Goal: Obtain resource: Obtain resource

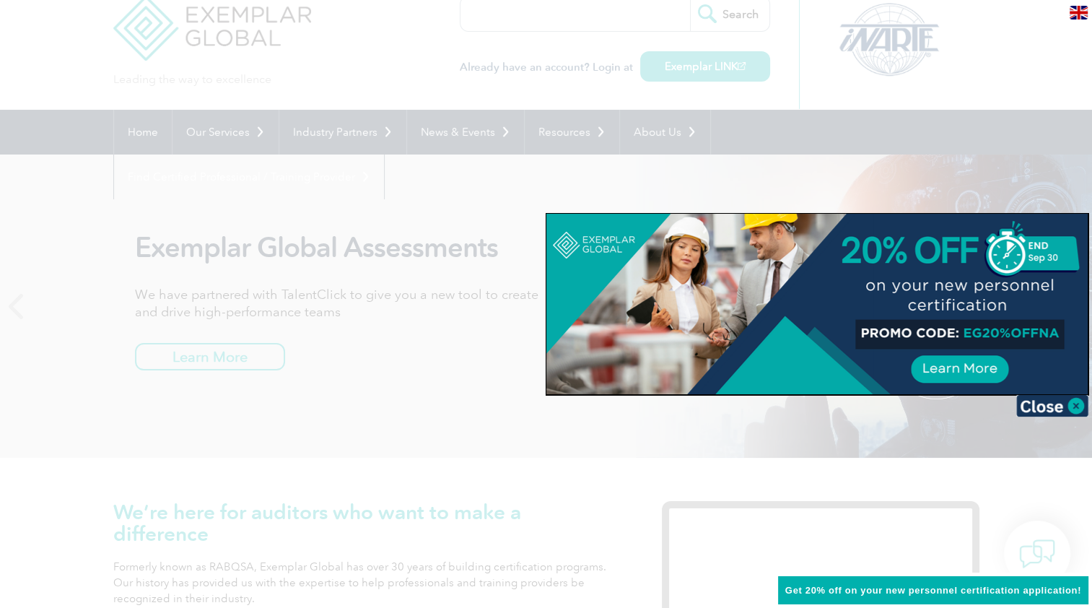
scroll to position [72, 0]
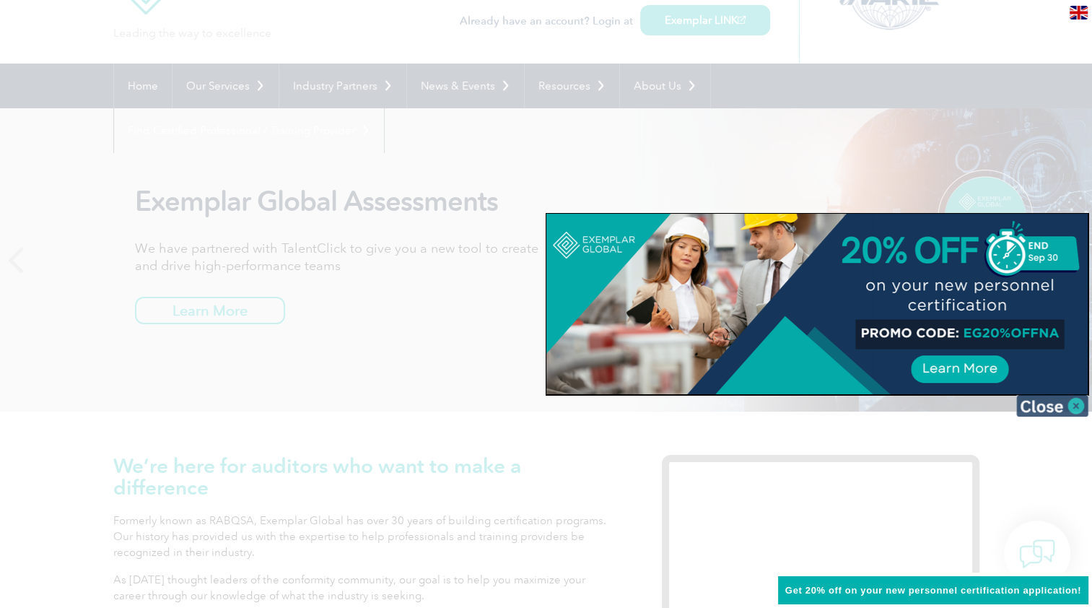
click at [1048, 405] on img at bounding box center [1052, 406] width 72 height 22
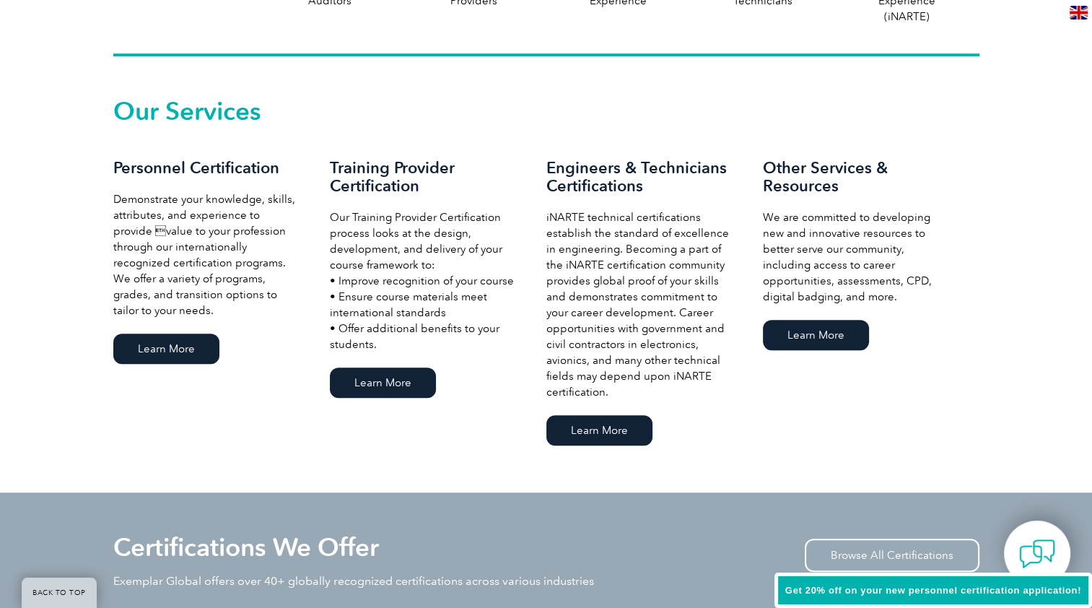
scroll to position [938, 0]
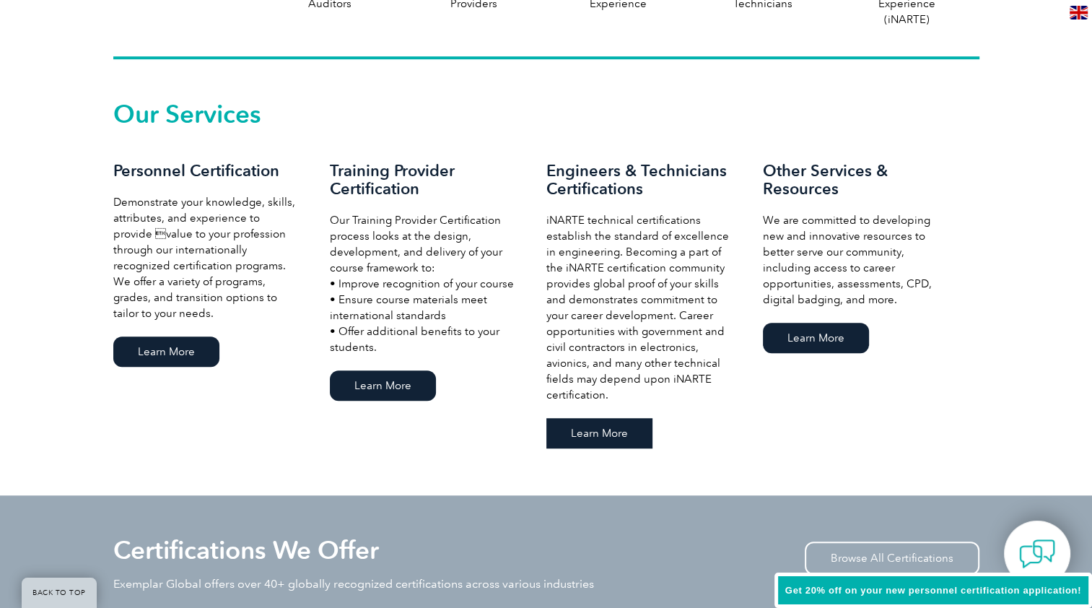
click at [615, 443] on link "Learn More" at bounding box center [599, 433] width 106 height 30
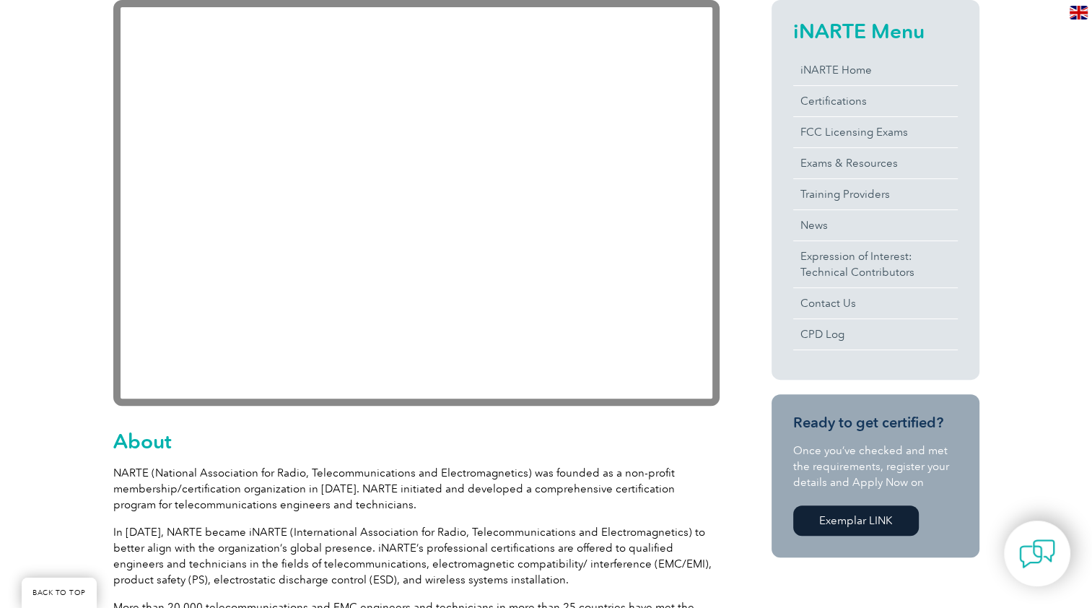
scroll to position [361, 0]
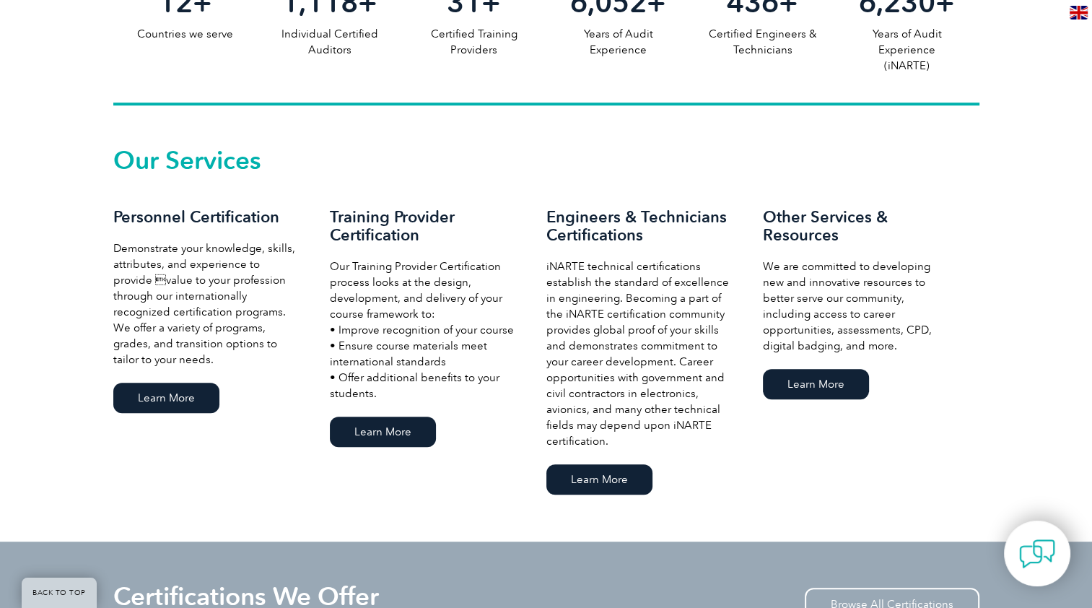
scroll to position [938, 0]
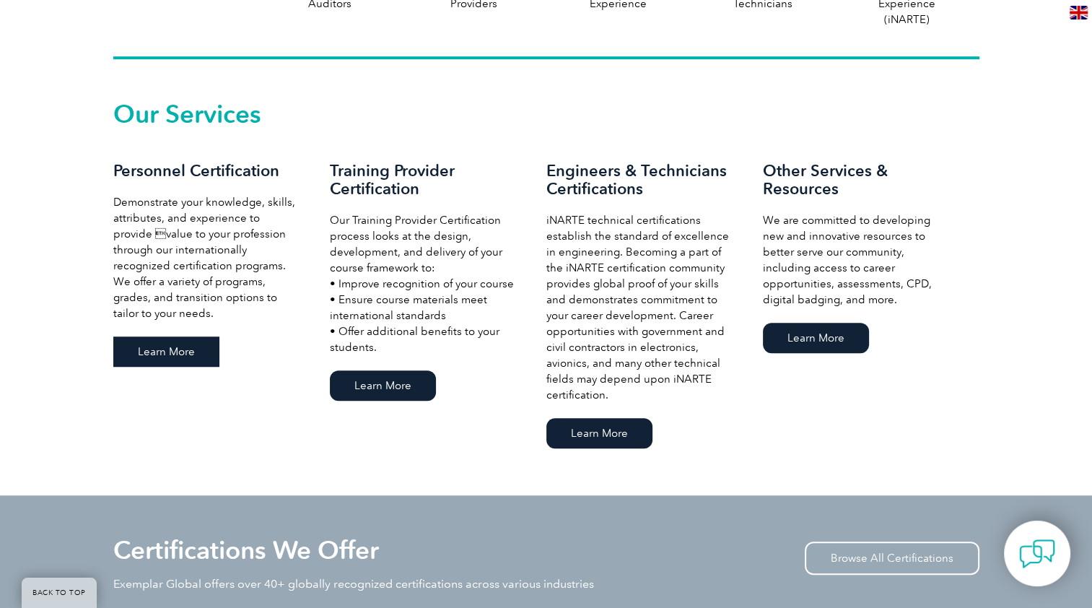
click at [185, 354] on link "Learn More" at bounding box center [166, 351] width 106 height 30
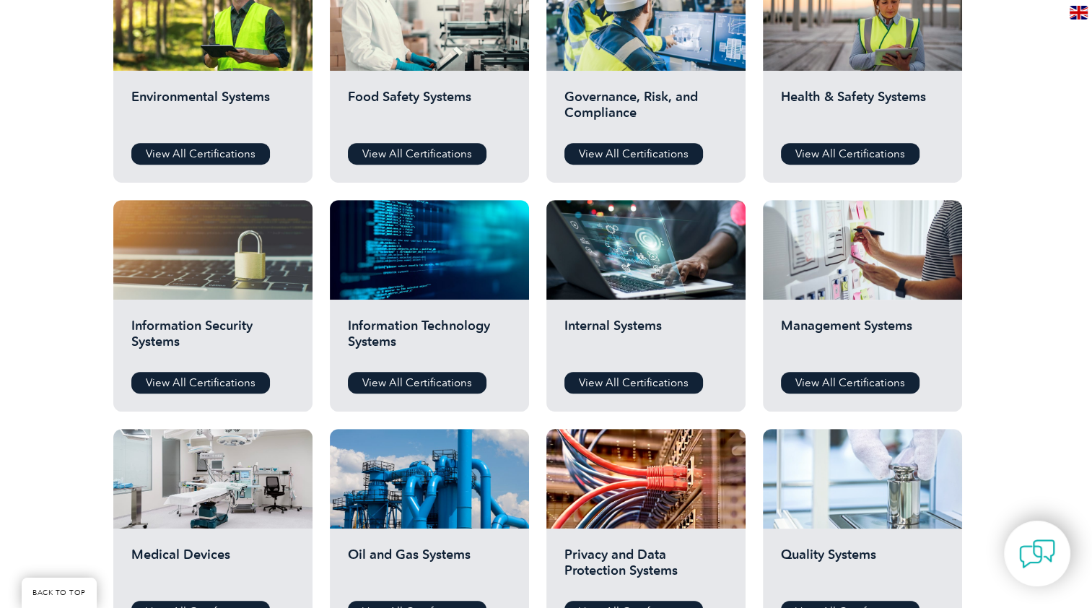
scroll to position [578, 0]
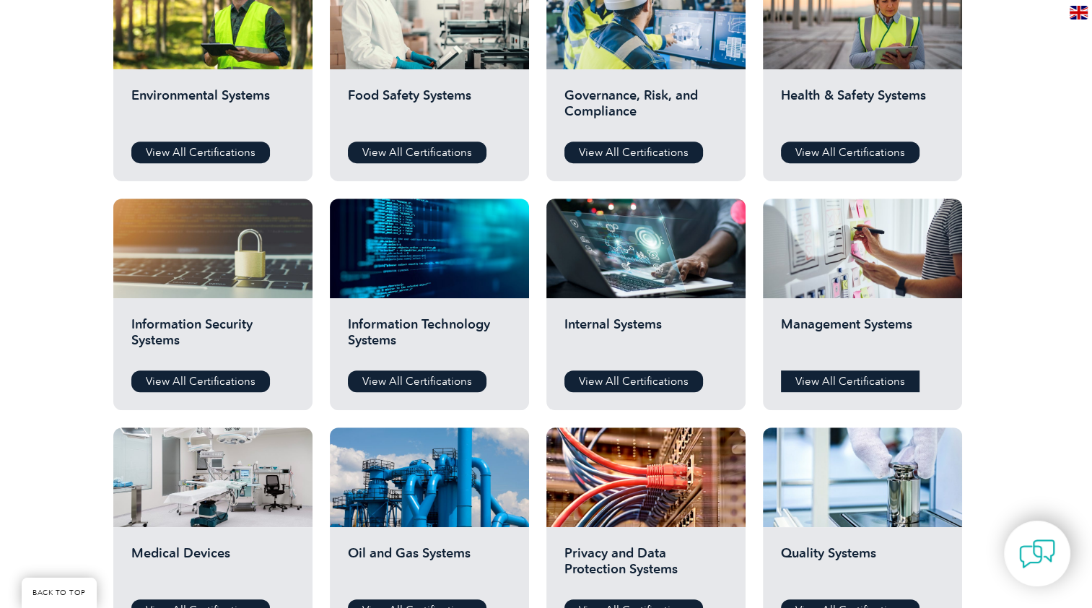
click at [864, 384] on link "View All Certifications" at bounding box center [850, 381] width 139 height 22
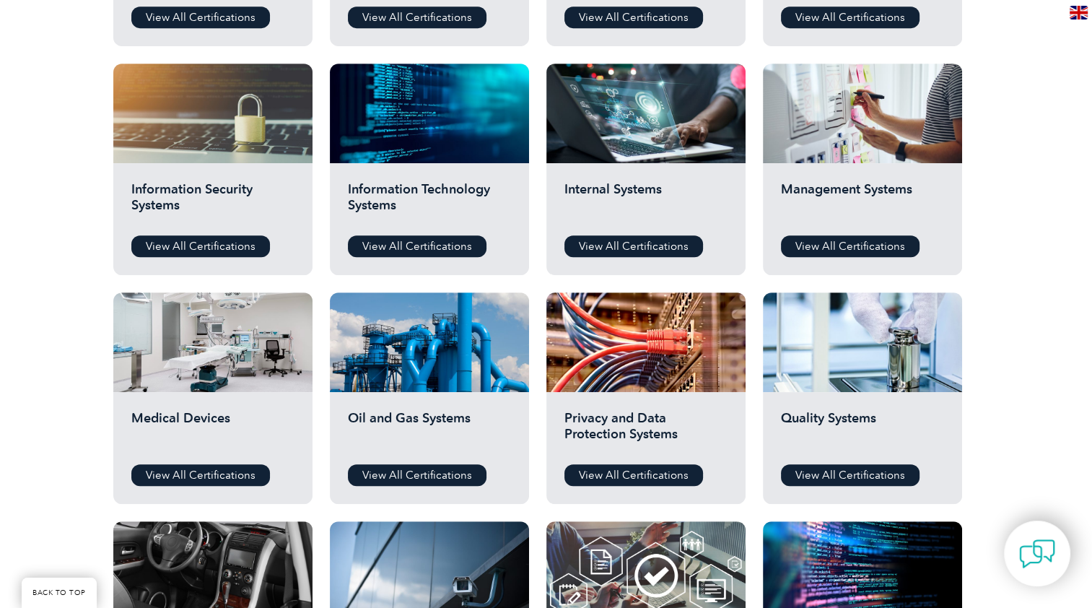
scroll to position [722, 0]
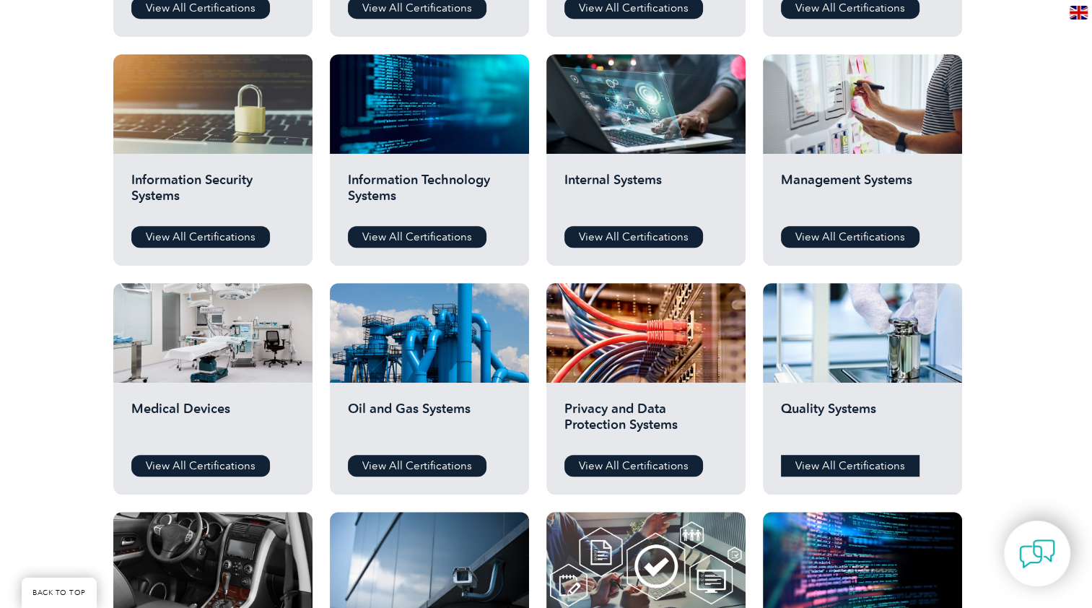
click at [886, 463] on link "View All Certifications" at bounding box center [850, 466] width 139 height 22
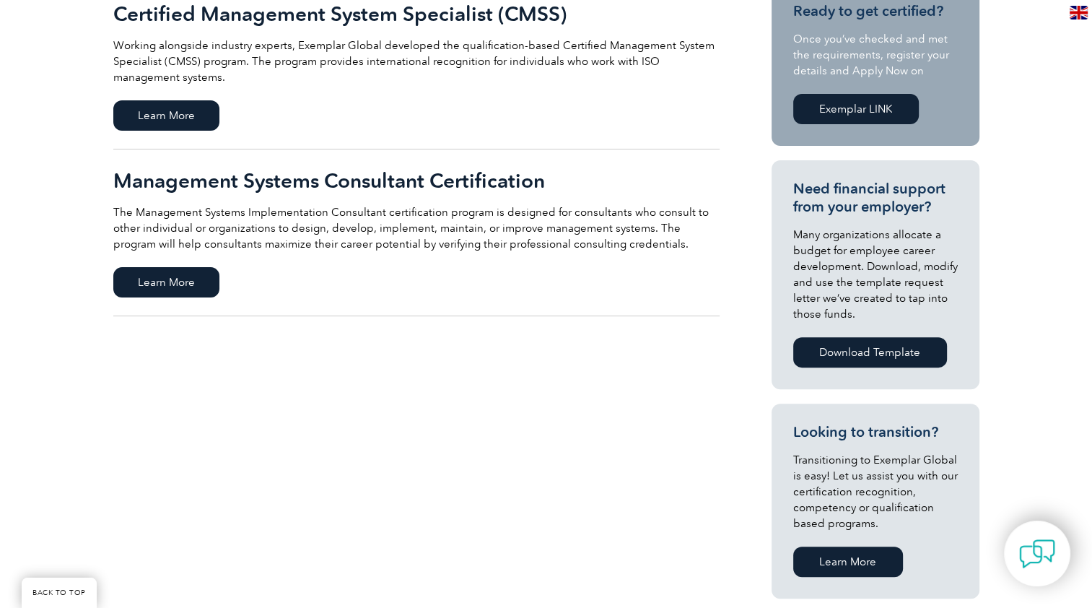
scroll to position [433, 0]
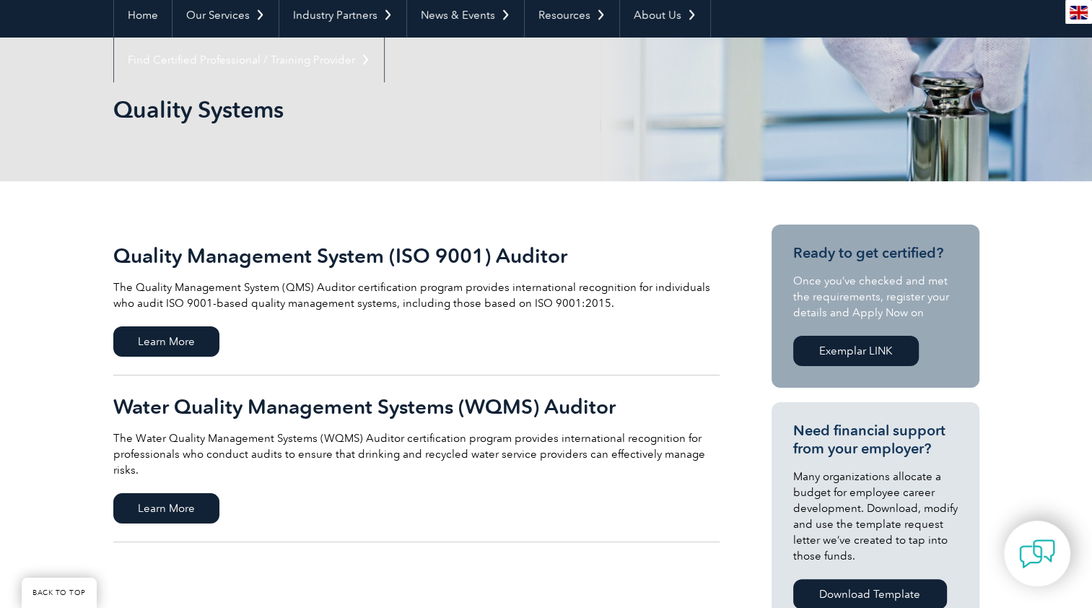
scroll to position [144, 0]
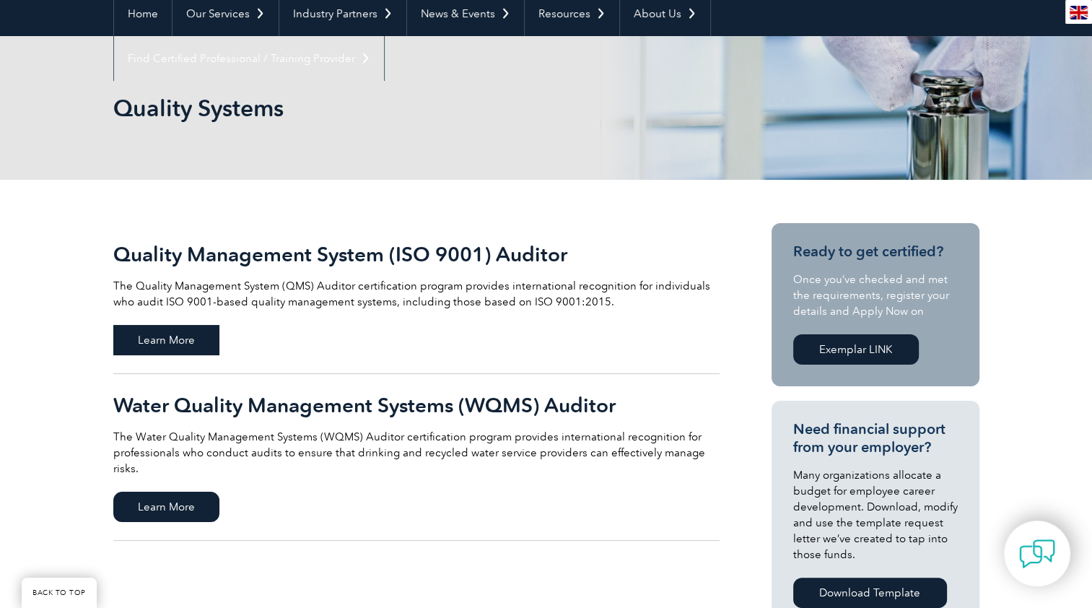
click at [162, 341] on span "Learn More" at bounding box center [166, 340] width 106 height 30
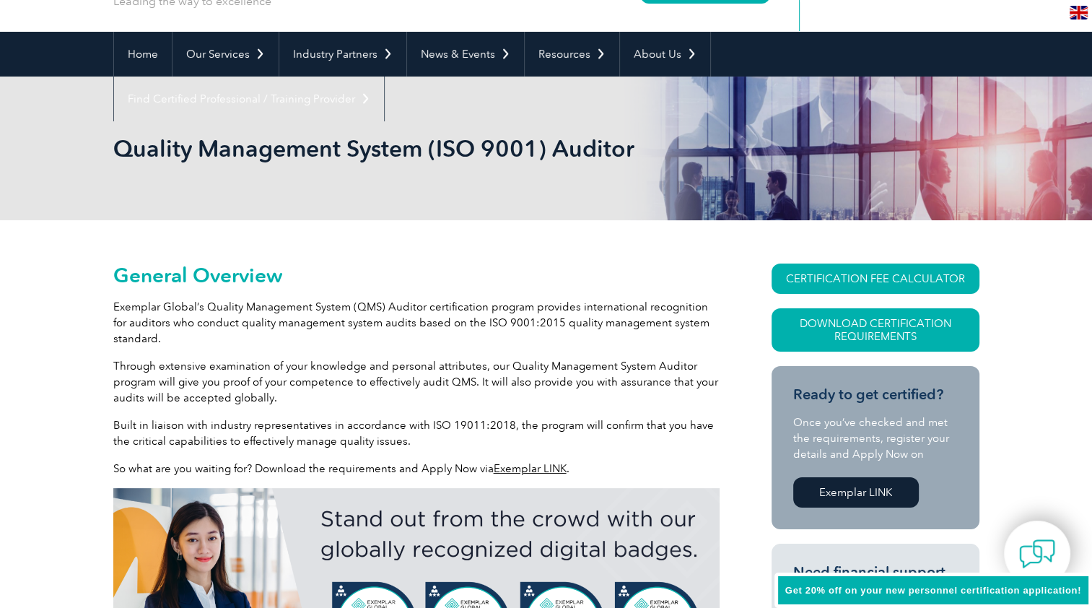
scroll to position [144, 0]
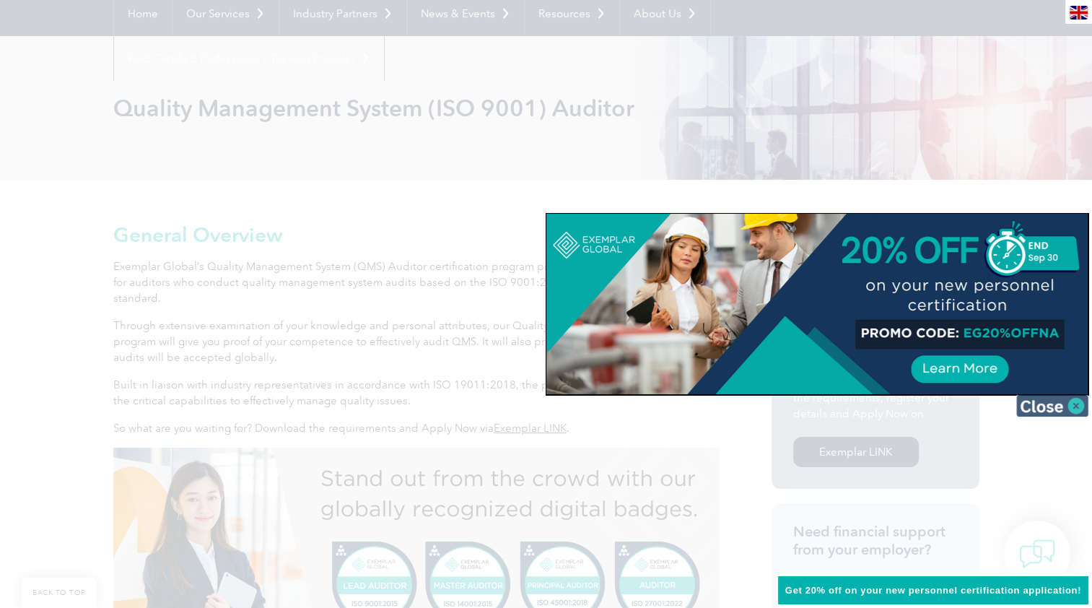
click at [1053, 404] on img at bounding box center [1052, 406] width 72 height 22
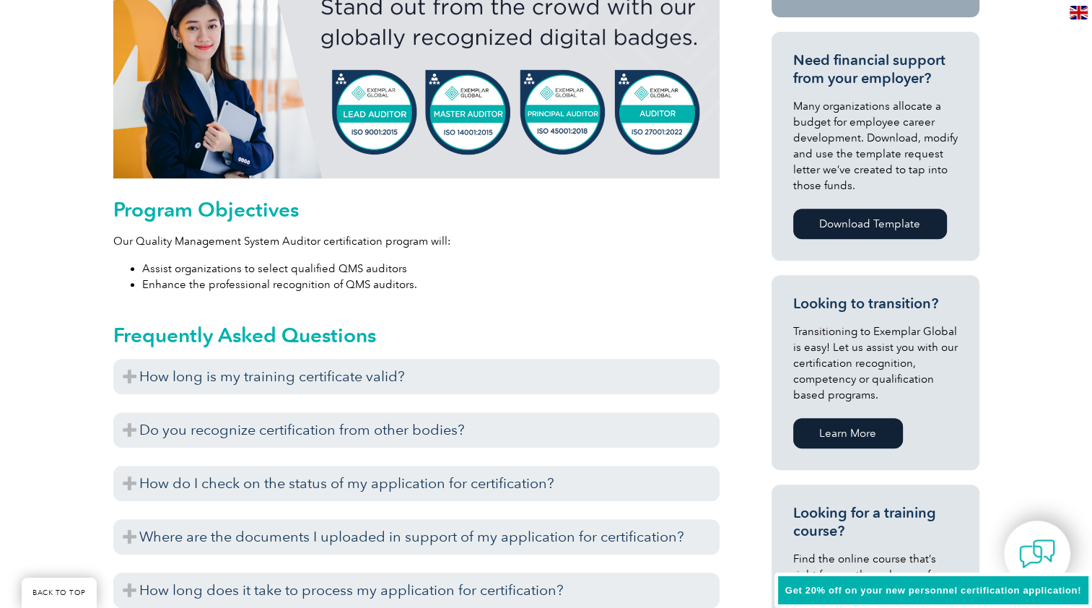
scroll to position [650, 0]
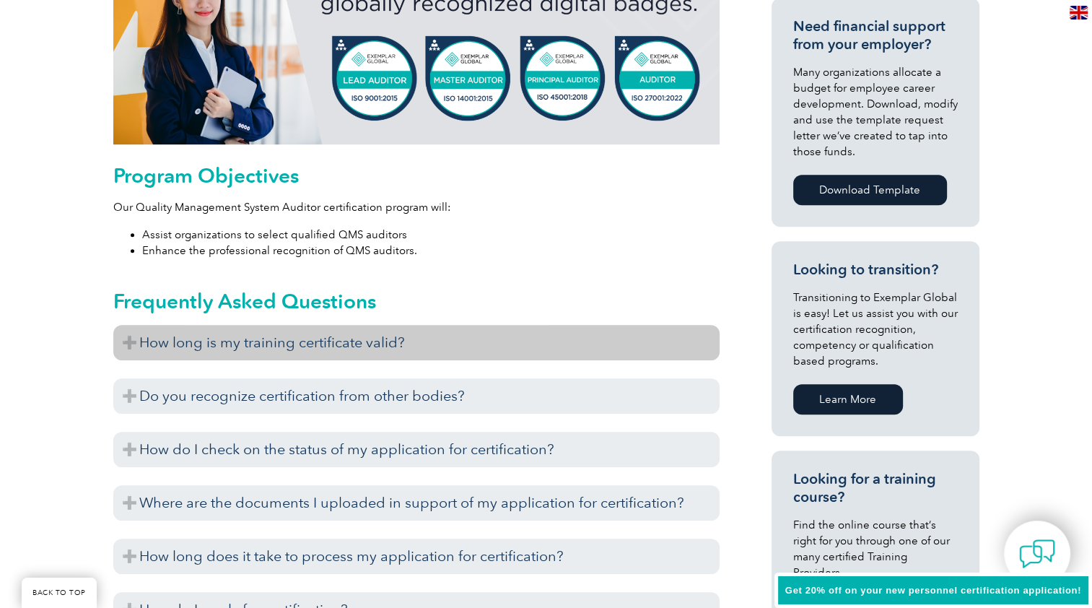
click at [344, 352] on h3 "How long is my training certificate valid?" at bounding box center [416, 342] width 606 height 35
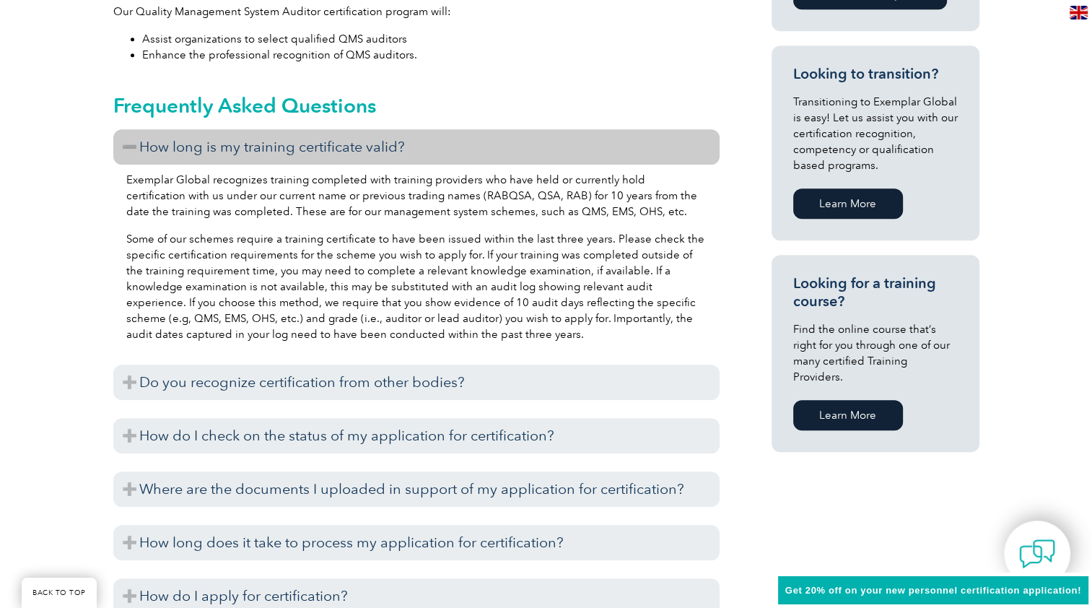
scroll to position [866, 0]
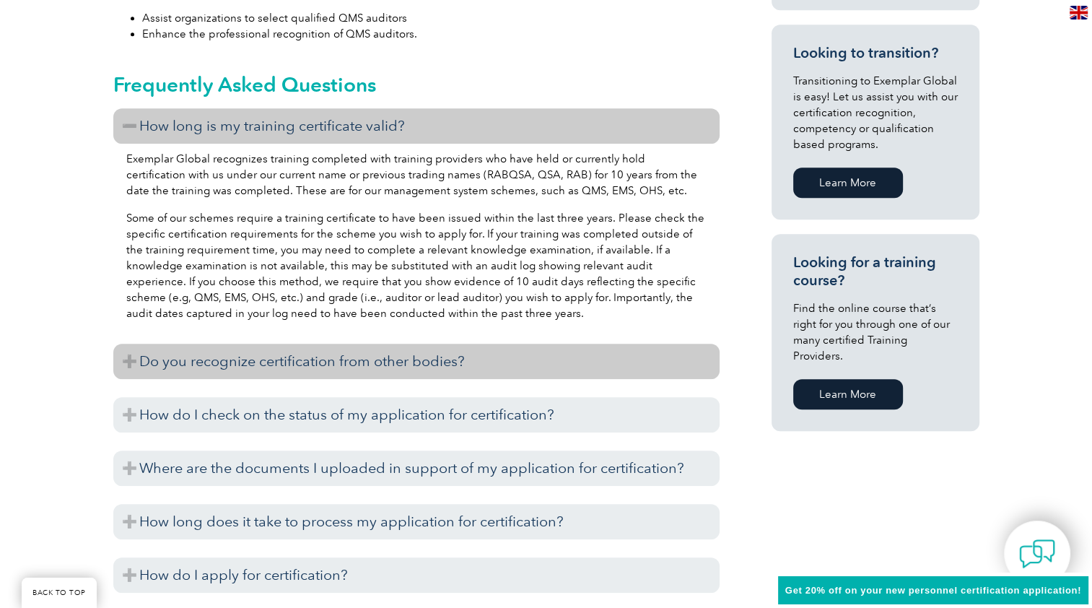
click at [340, 365] on h3 "Do you recognize certification from other bodies?" at bounding box center [416, 361] width 606 height 35
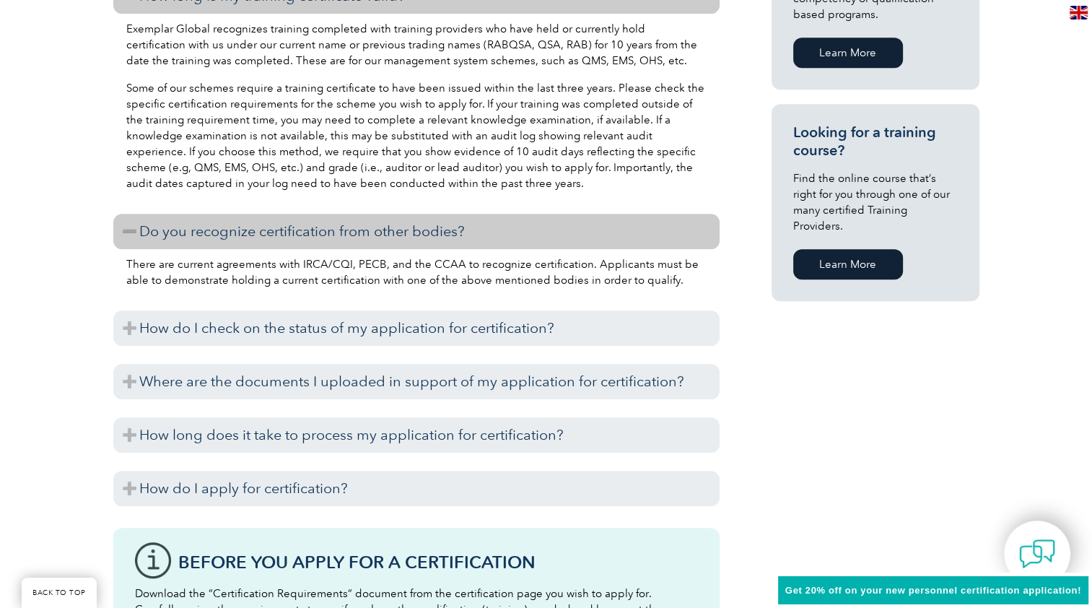
scroll to position [1011, 0]
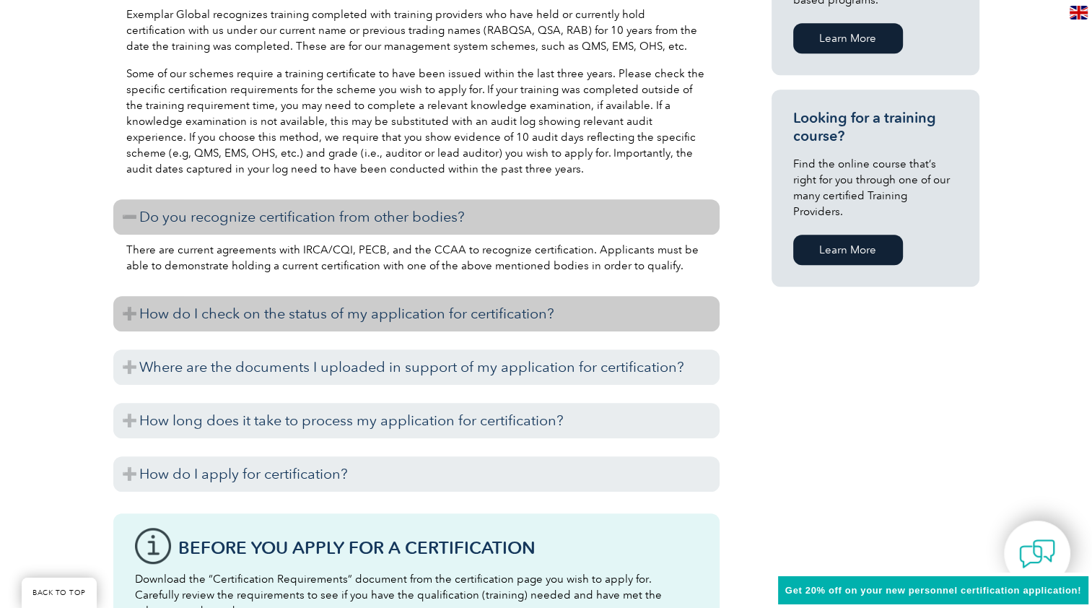
click at [360, 310] on h3 "How do I check on the status of my application for certification?" at bounding box center [416, 313] width 606 height 35
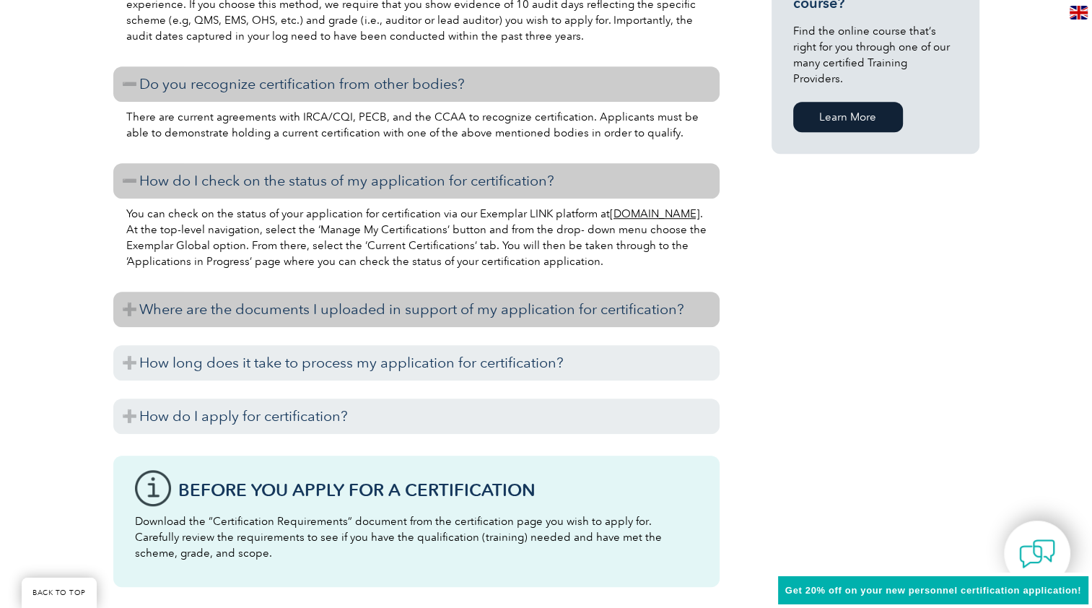
scroll to position [1155, 0]
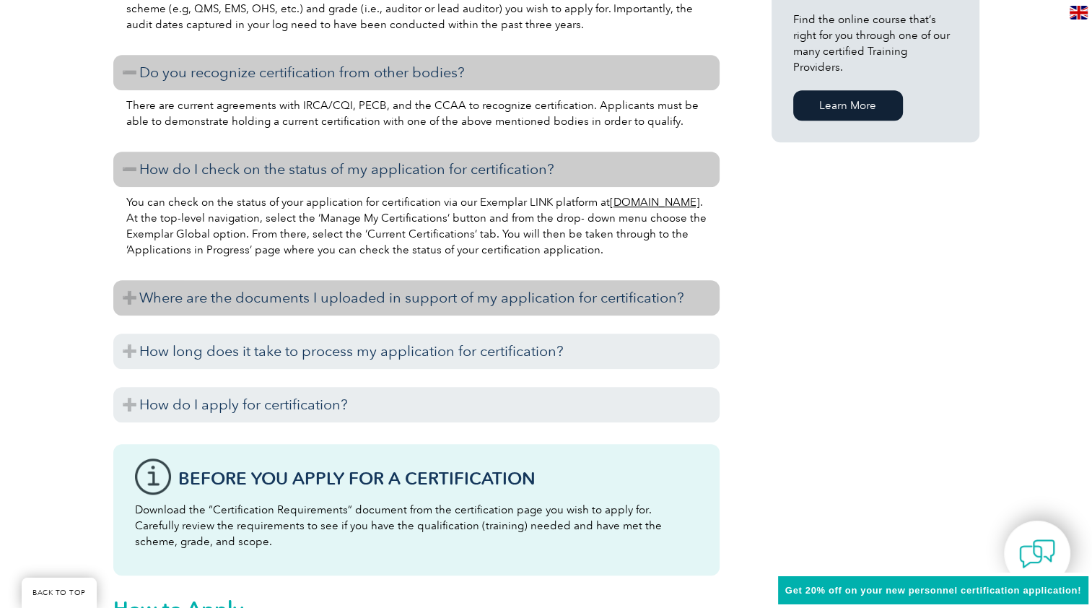
click at [365, 302] on h3 "Where are the documents I uploaded in support of my application for certificati…" at bounding box center [416, 297] width 606 height 35
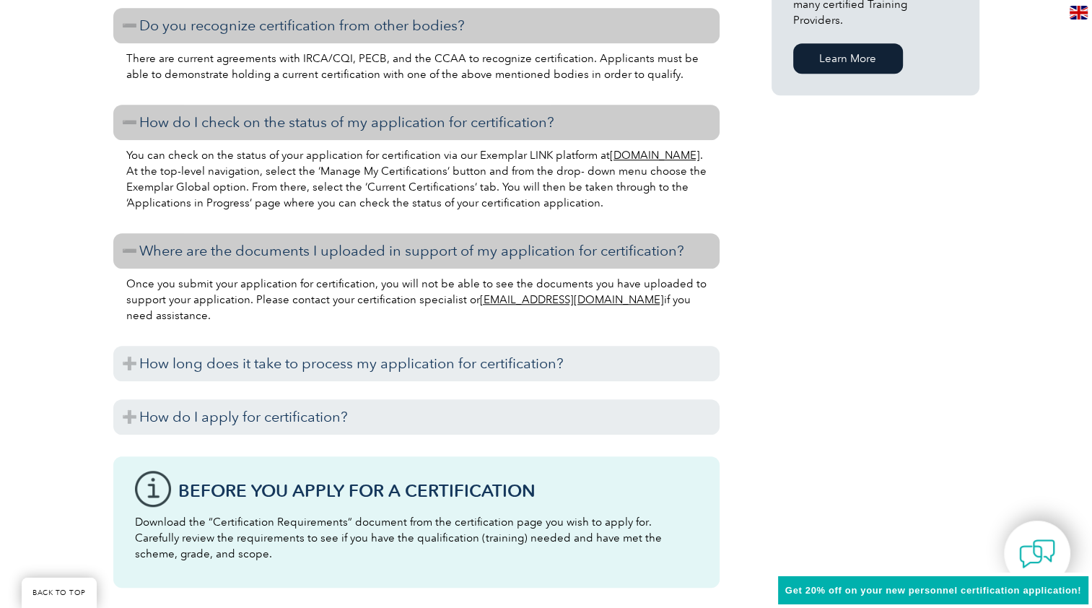
scroll to position [1227, 0]
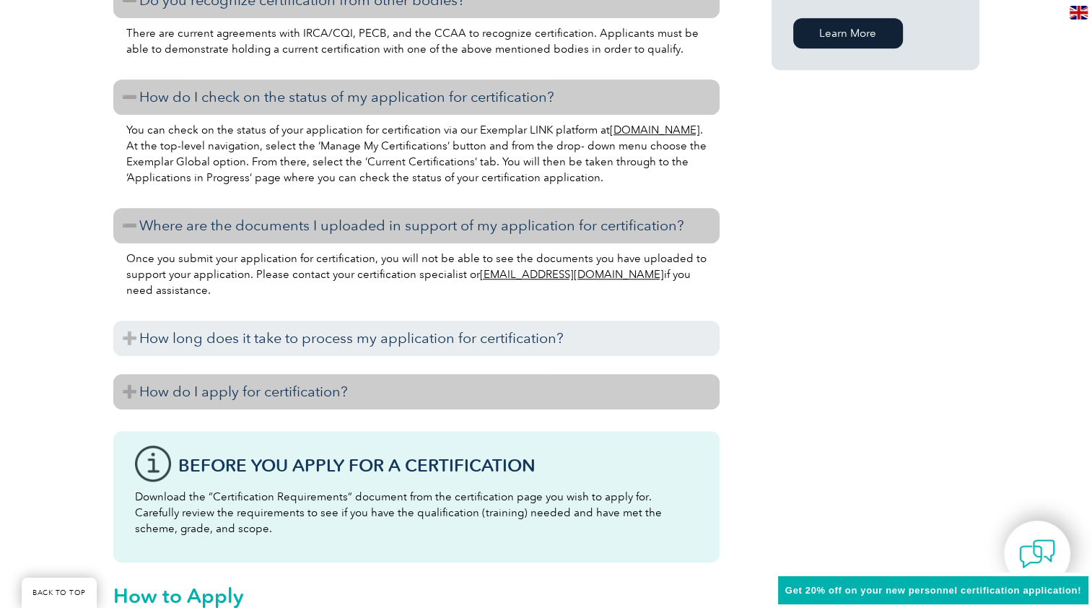
click at [326, 381] on h3 "How do I apply for certification?" at bounding box center [416, 391] width 606 height 35
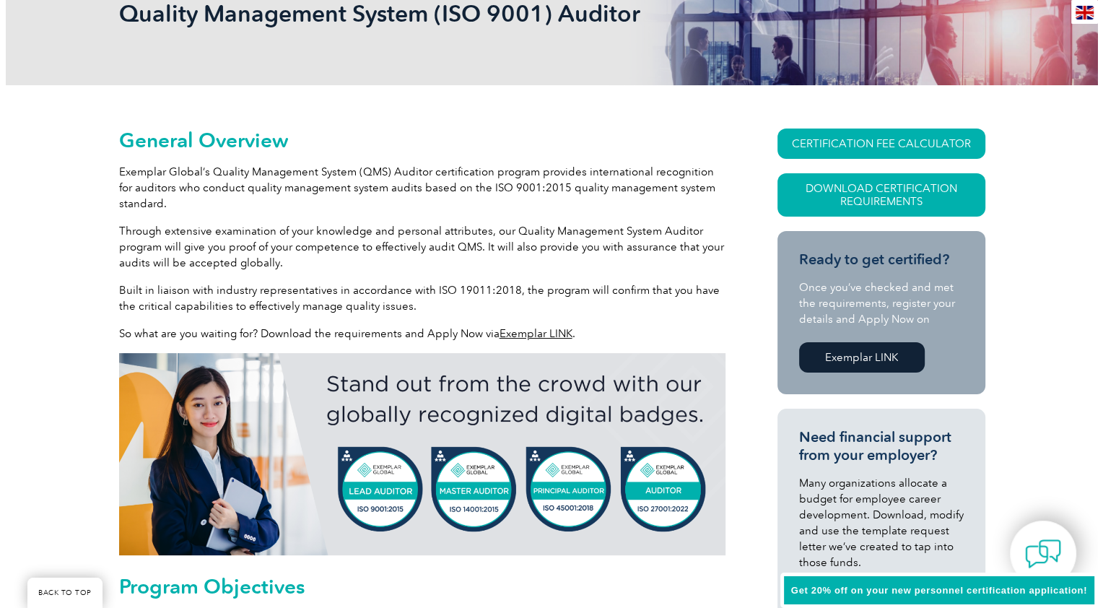
scroll to position [289, 0]
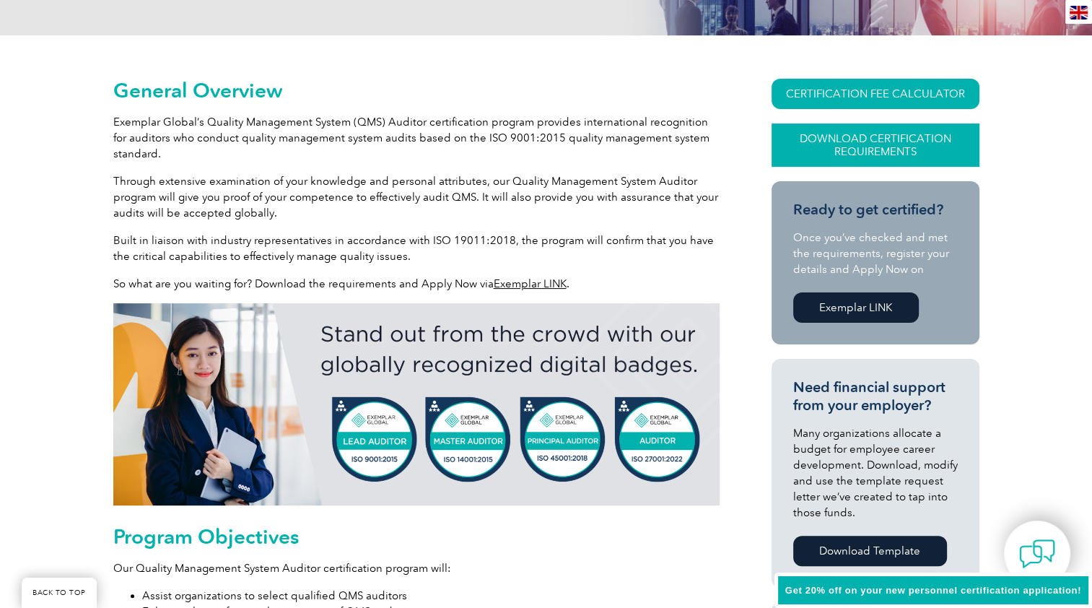
click at [942, 139] on link "Download Certification Requirements" at bounding box center [876, 144] width 208 height 43
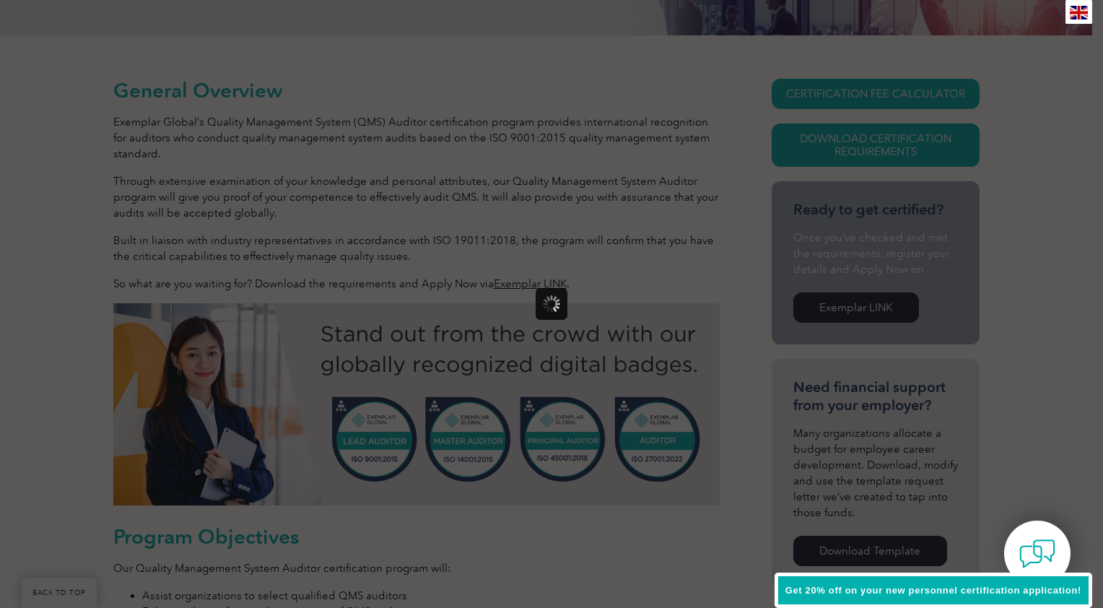
scroll to position [0, 0]
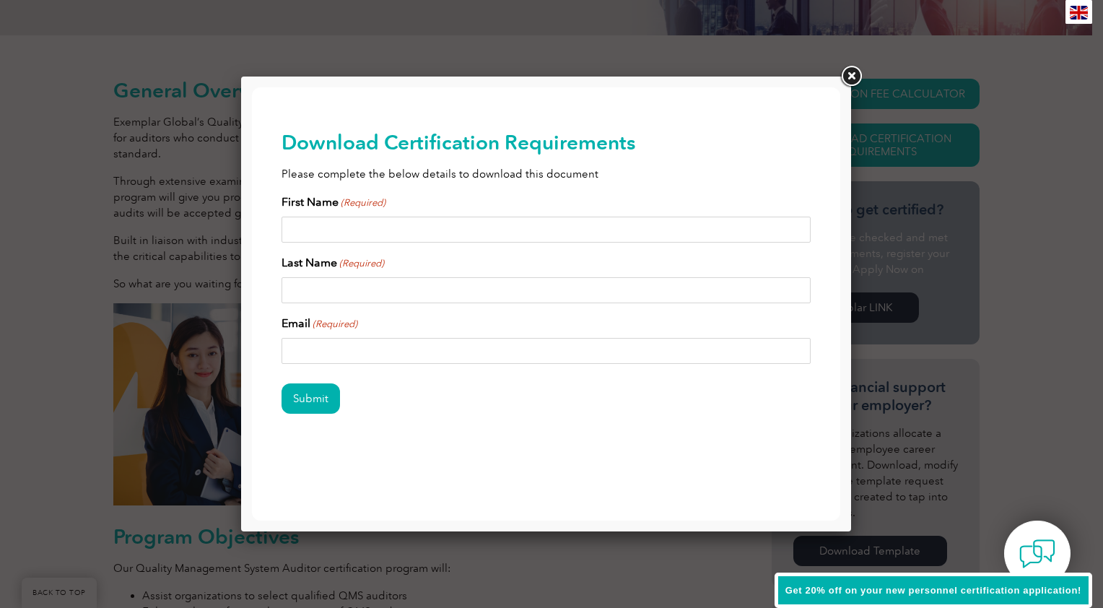
click at [648, 226] on input "First Name (Required)" at bounding box center [547, 230] width 530 height 26
type input "Kennedy"
type input "McCoy"
type input "mccoykennedya@johndeere.com"
click at [303, 400] on input "Submit" at bounding box center [311, 398] width 58 height 30
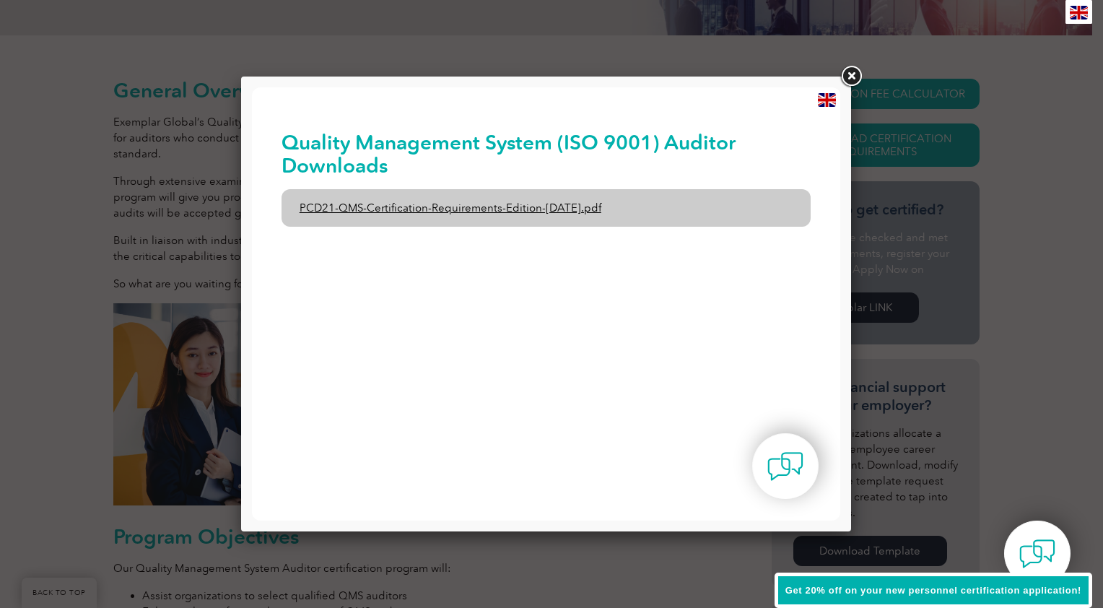
click at [536, 212] on link "PCD21-QMS-Certification-Requirements-Edition-2-April-2022.pdf" at bounding box center [547, 208] width 530 height 38
